Goal: Use online tool/utility: Use online tool/utility

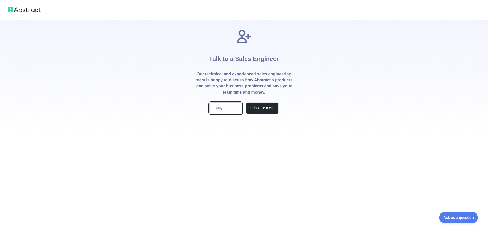
drag, startPoint x: 230, startPoint y: 108, endPoint x: 235, endPoint y: 113, distance: 6.5
click at [230, 108] on button "Maybe Later" at bounding box center [225, 108] width 33 height 11
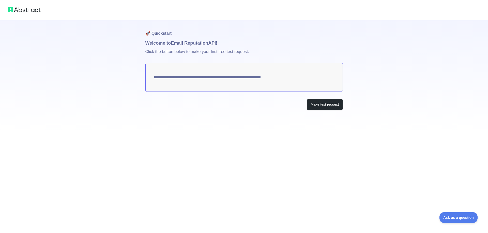
click at [270, 86] on textarea "**********" at bounding box center [243, 77] width 197 height 29
click at [331, 109] on button "Make test request" at bounding box center [325, 104] width 36 height 11
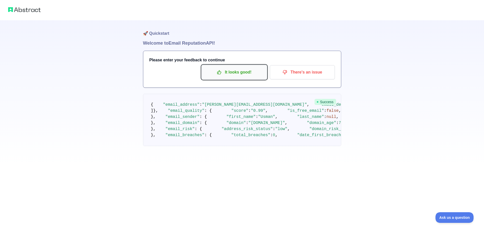
click at [242, 73] on p "It looks good!" at bounding box center [233, 72] width 57 height 9
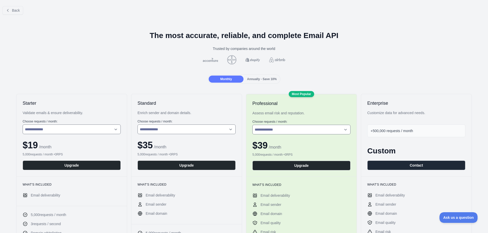
click at [255, 81] on div "Annually - Save 10%" at bounding box center [261, 79] width 35 height 7
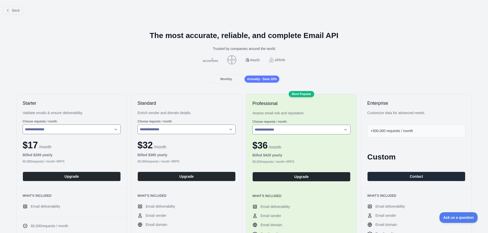
click at [232, 81] on div "Monthly" at bounding box center [226, 79] width 35 height 7
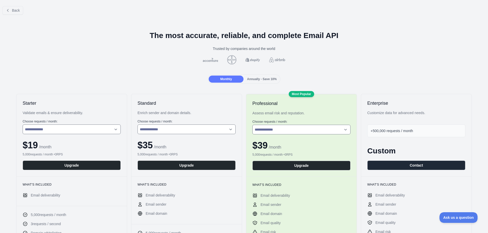
drag, startPoint x: 253, startPoint y: 63, endPoint x: 253, endPoint y: 69, distance: 5.3
click at [253, 63] on div at bounding box center [243, 59] width 479 height 9
click at [252, 78] on span "Annually - Save 10%" at bounding box center [262, 79] width 30 height 4
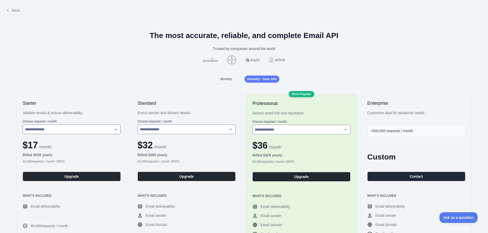
click at [235, 78] on div "Monthly" at bounding box center [226, 79] width 35 height 7
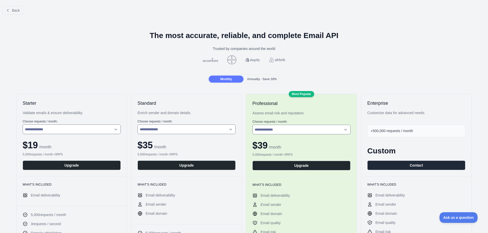
click at [252, 78] on span "Annually - Save 10%" at bounding box center [262, 79] width 30 height 4
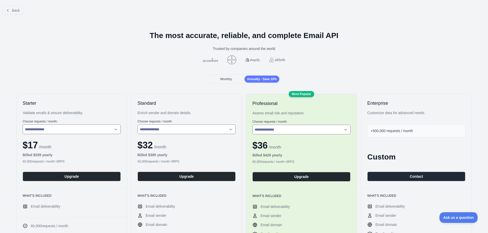
click at [235, 78] on div "Monthly" at bounding box center [226, 79] width 35 height 7
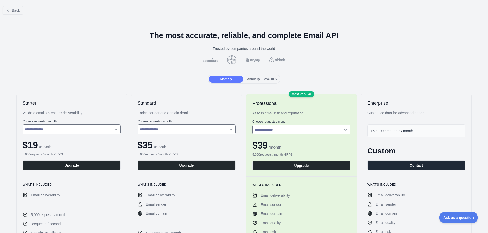
click at [257, 78] on span "Annually - Save 10%" at bounding box center [262, 79] width 30 height 4
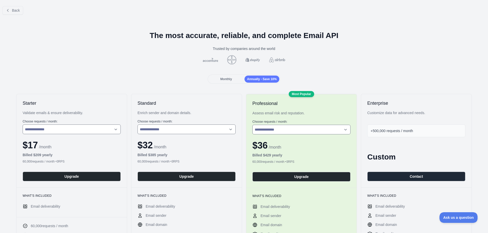
click at [235, 78] on div "Monthly" at bounding box center [226, 79] width 35 height 7
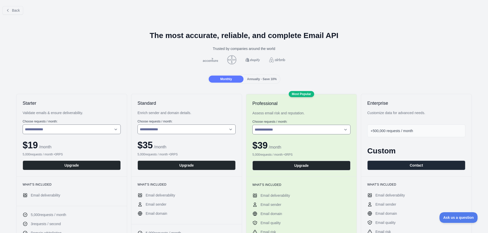
click at [257, 78] on span "Annually - Save 10%" at bounding box center [262, 79] width 30 height 4
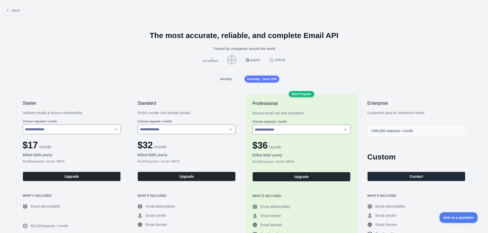
click at [240, 81] on div "Monthly" at bounding box center [226, 79] width 35 height 7
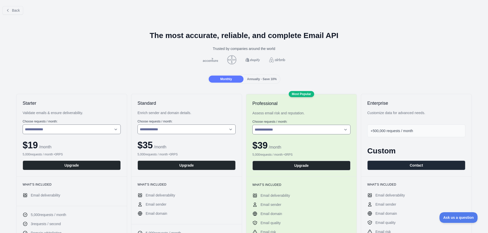
click at [260, 81] on span "Annually - Save 10%" at bounding box center [262, 79] width 30 height 4
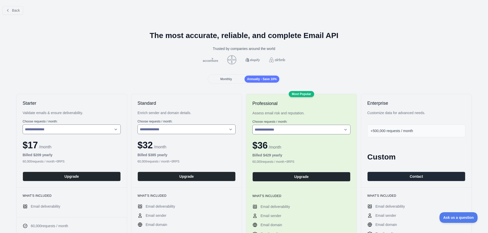
click at [228, 80] on span "Monthly" at bounding box center [226, 79] width 12 height 4
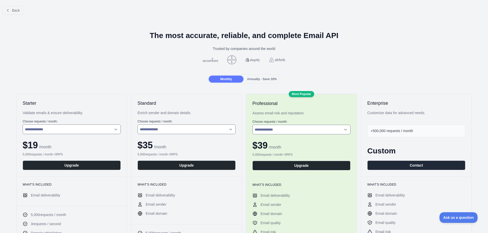
click at [265, 81] on span "Annually - Save 10%" at bounding box center [262, 79] width 30 height 4
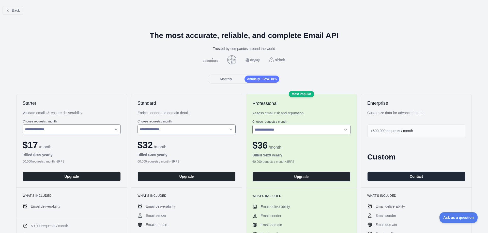
click at [230, 60] on img at bounding box center [231, 59] width 11 height 9
drag, startPoint x: 27, startPoint y: 5, endPoint x: 21, endPoint y: 9, distance: 7.3
click at [23, 8] on div "Back" at bounding box center [244, 10] width 488 height 17
click at [16, 9] on span "Back" at bounding box center [16, 10] width 8 height 4
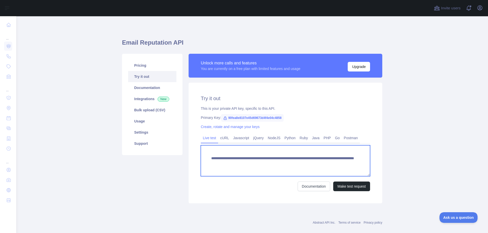
drag, startPoint x: 301, startPoint y: 165, endPoint x: 296, endPoint y: 165, distance: 5.3
click at [296, 165] on textarea "**********" at bounding box center [285, 161] width 169 height 31
type textarea "**********"
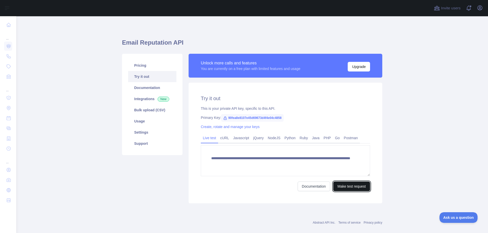
click at [340, 185] on button "Make test request" at bounding box center [351, 187] width 37 height 10
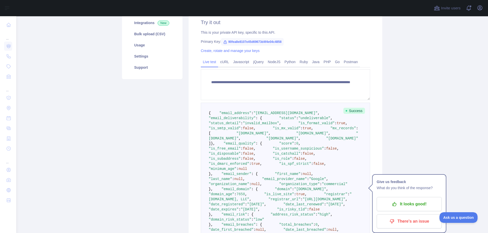
scroll to position [51, 0]
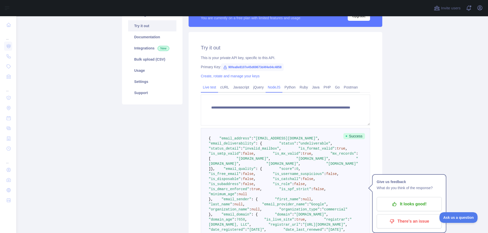
click at [271, 89] on link "NodeJS" at bounding box center [273, 87] width 17 height 8
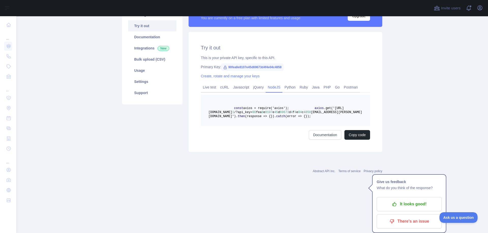
click at [276, 126] on pre "const axios = require('axios'); axios .get('[URL][DOMAIN_NAME] 1 /?api_key= 90 …" at bounding box center [285, 110] width 169 height 31
click at [204, 89] on link "Live test" at bounding box center [209, 87] width 17 height 8
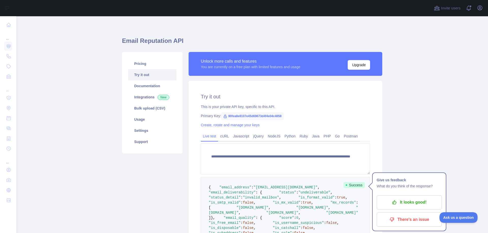
scroll to position [0, 0]
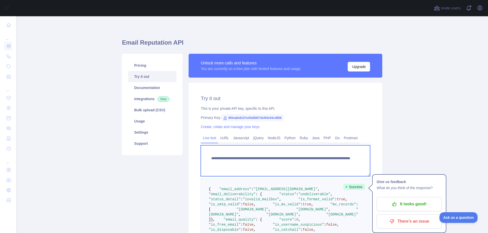
click at [297, 168] on textarea "**********" at bounding box center [285, 161] width 169 height 31
click at [344, 163] on textarea "**********" at bounding box center [285, 161] width 169 height 31
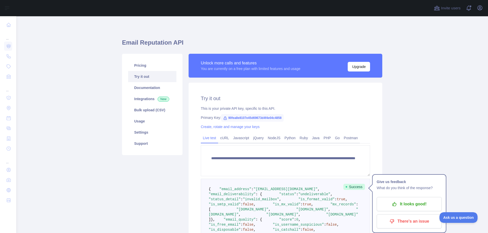
click at [351, 188] on span "Success" at bounding box center [354, 187] width 22 height 6
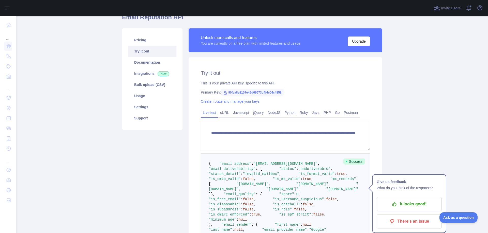
click at [470, 193] on main "**********" at bounding box center [251, 124] width 471 height 217
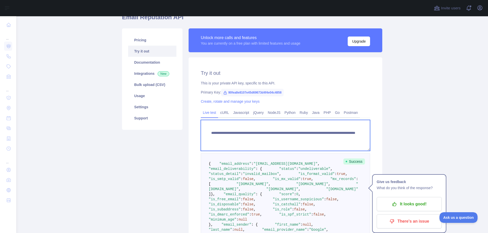
click at [344, 139] on textarea "**********" at bounding box center [285, 135] width 169 height 31
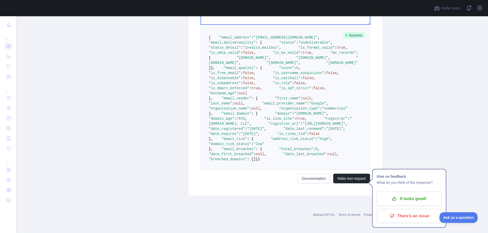
scroll to position [305, 0]
click at [354, 184] on button "Make test request" at bounding box center [351, 179] width 37 height 10
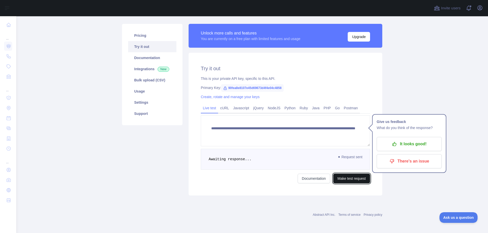
click at [350, 182] on button "Make test request" at bounding box center [351, 179] width 37 height 10
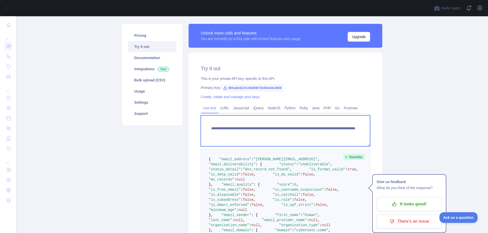
click at [347, 135] on textarea "**********" at bounding box center [285, 131] width 169 height 31
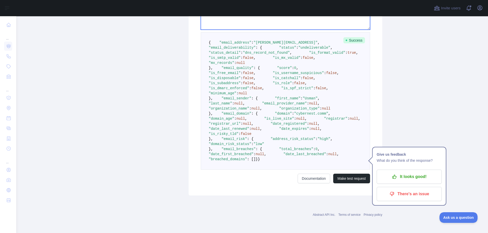
scroll to position [284, 0]
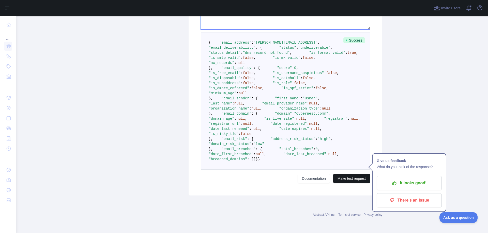
type textarea "**********"
click at [341, 180] on button "Make test request" at bounding box center [351, 179] width 37 height 10
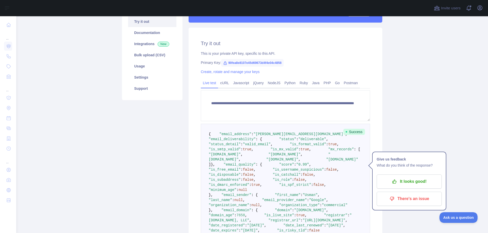
scroll to position [30, 0]
